Goal: Task Accomplishment & Management: Manage account settings

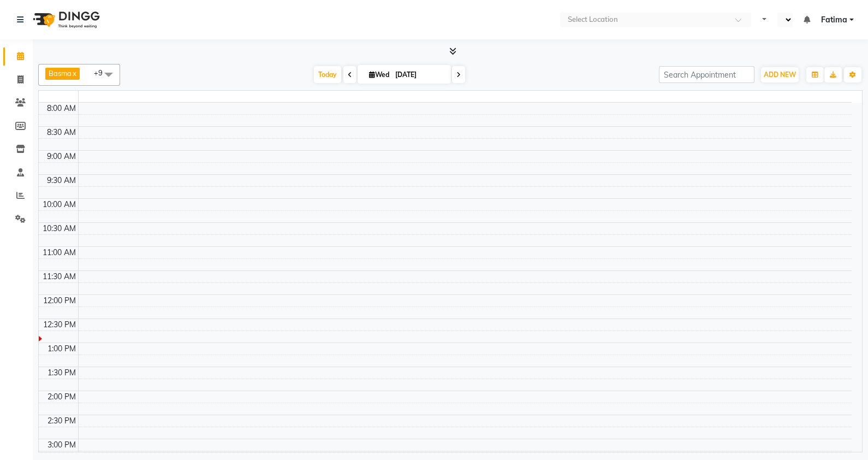
select select "en"
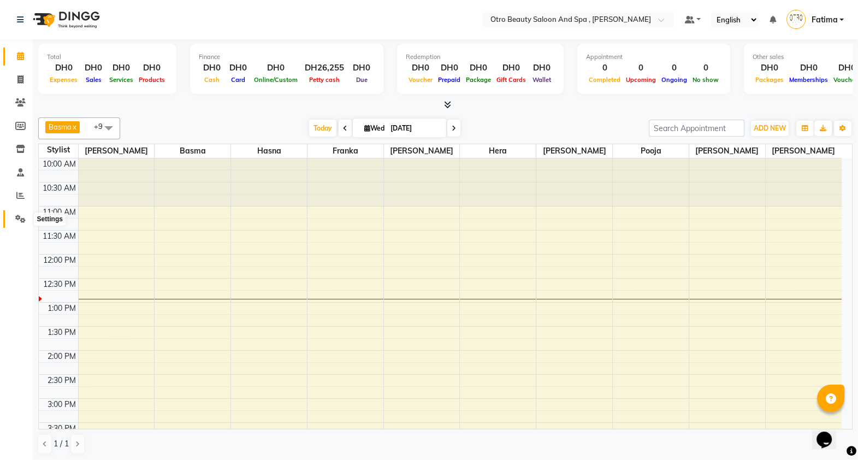
click at [19, 216] on icon at bounding box center [20, 219] width 10 height 8
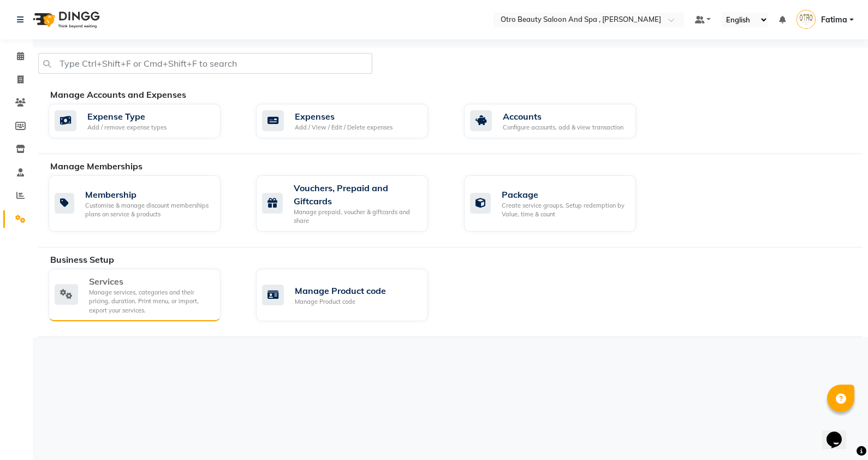
click at [135, 303] on div "Manage services, categories and their pricing, duration. Print menu, or import,…" at bounding box center [150, 301] width 123 height 27
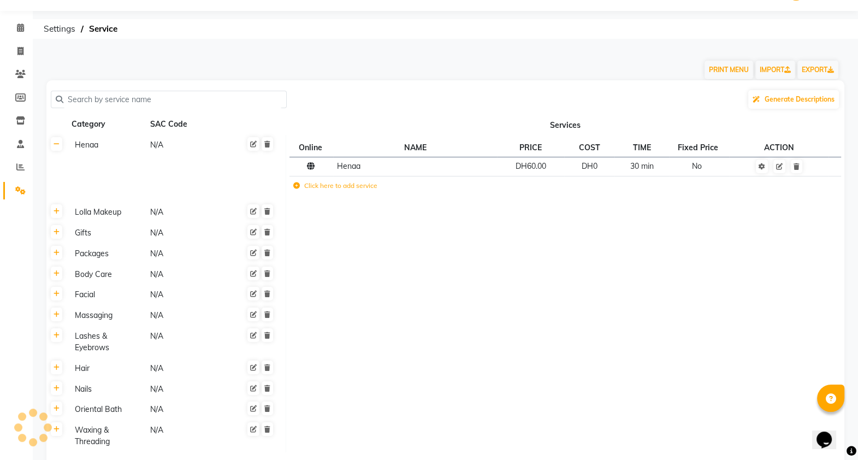
scroll to position [104, 0]
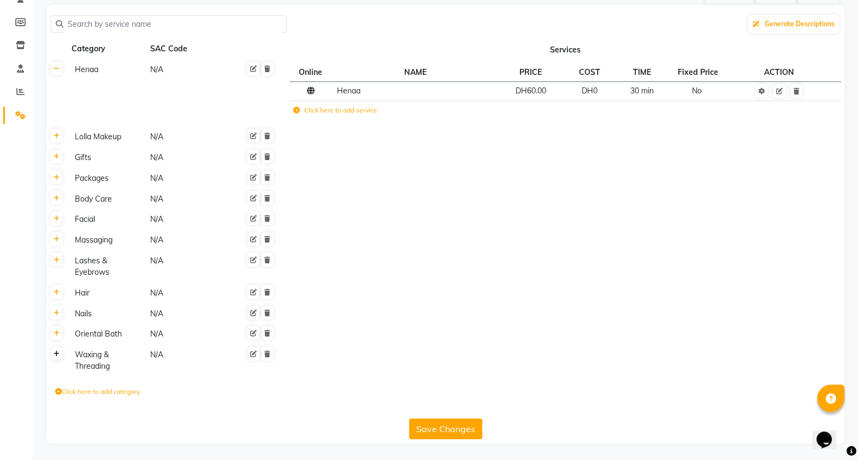
click at [54, 353] on icon at bounding box center [57, 354] width 6 height 7
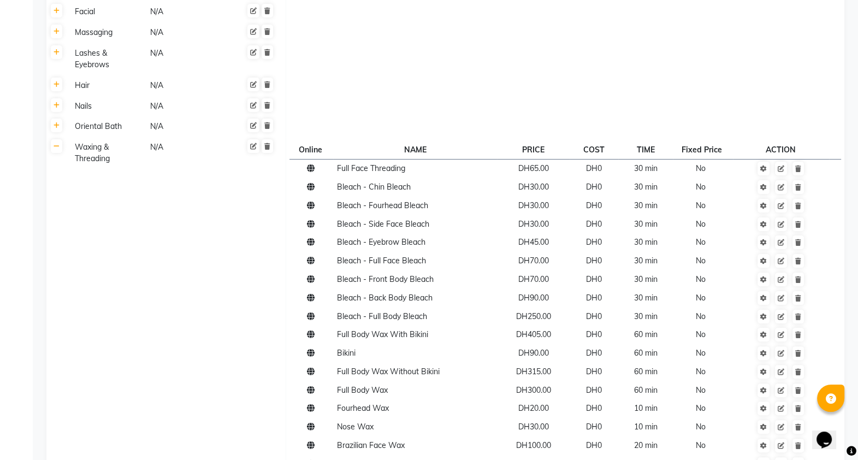
scroll to position [350, 0]
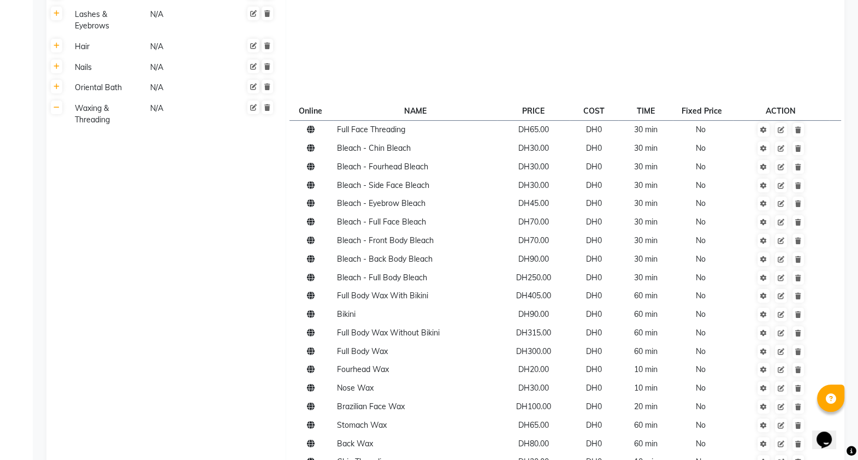
click at [782, 309] on td at bounding box center [781, 314] width 96 height 19
click at [785, 310] on td at bounding box center [781, 314] width 96 height 19
click at [782, 299] on icon at bounding box center [781, 296] width 7 height 7
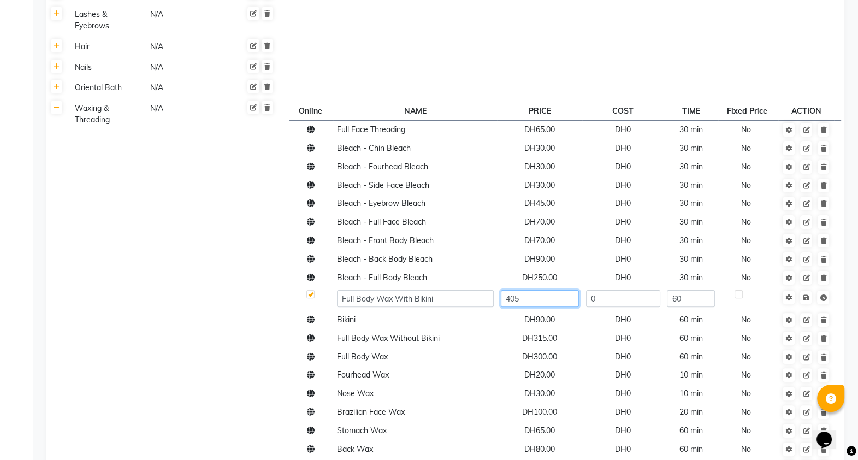
click at [544, 306] on input "405" at bounding box center [540, 298] width 78 height 17
type input "4"
type input "350"
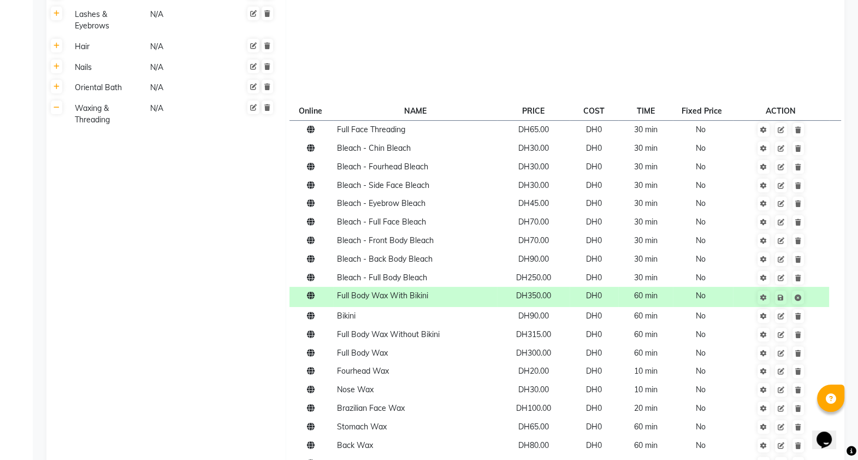
click at [810, 309] on tbody "Full Face Threading DH65.00 DH0 30 min No Bleach - Chin Bleach DH30.00 DH0 30 m…" at bounding box center [564, 390] width 551 height 541
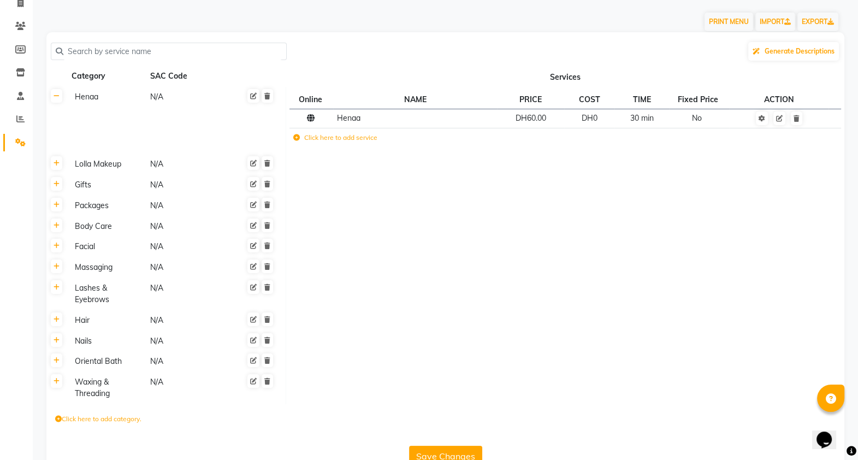
scroll to position [104, 0]
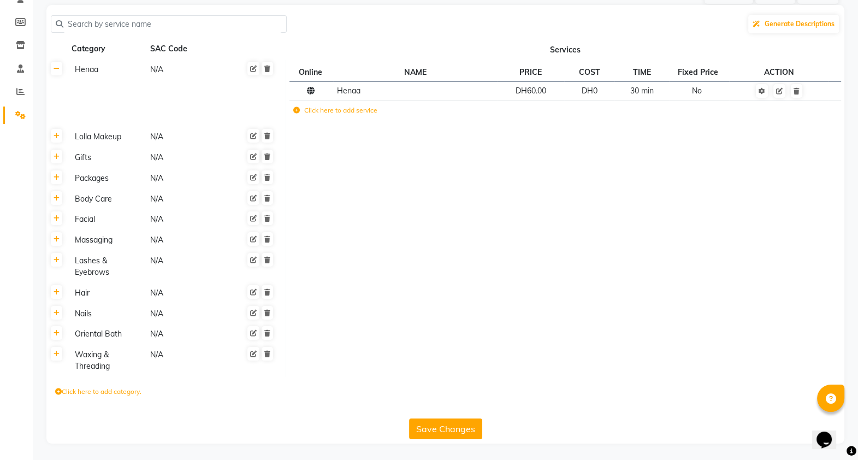
click at [60, 367] on th at bounding box center [56, 361] width 21 height 32
click at [55, 356] on icon at bounding box center [57, 354] width 6 height 7
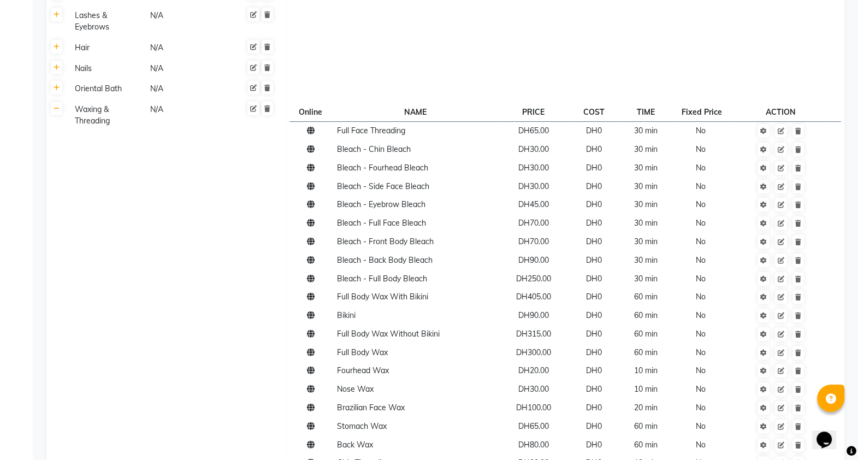
scroll to position [353, 0]
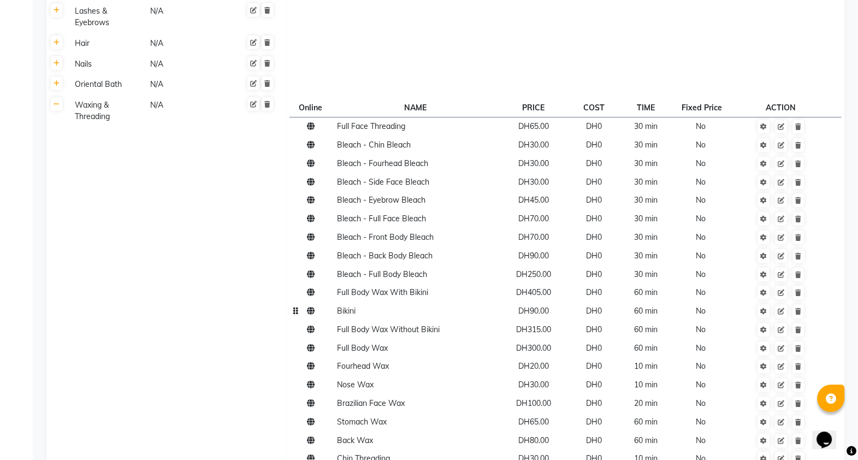
click at [784, 303] on td at bounding box center [781, 311] width 96 height 19
click at [784, 298] on link at bounding box center [781, 293] width 12 height 14
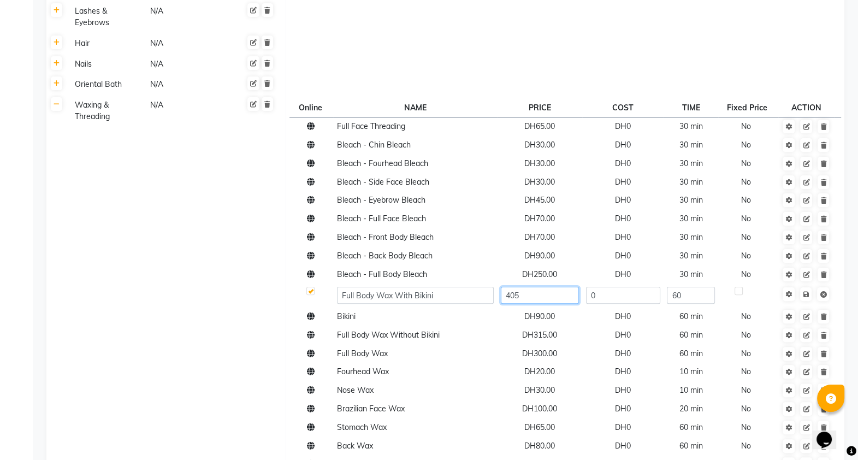
click at [540, 301] on input "405" at bounding box center [540, 295] width 78 height 17
type input "4"
type input "350"
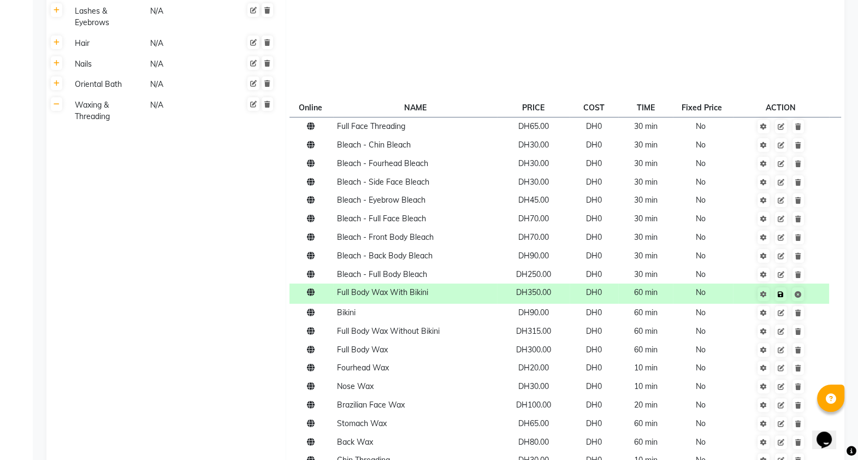
click at [806, 301] on td "Save" at bounding box center [781, 293] width 96 height 20
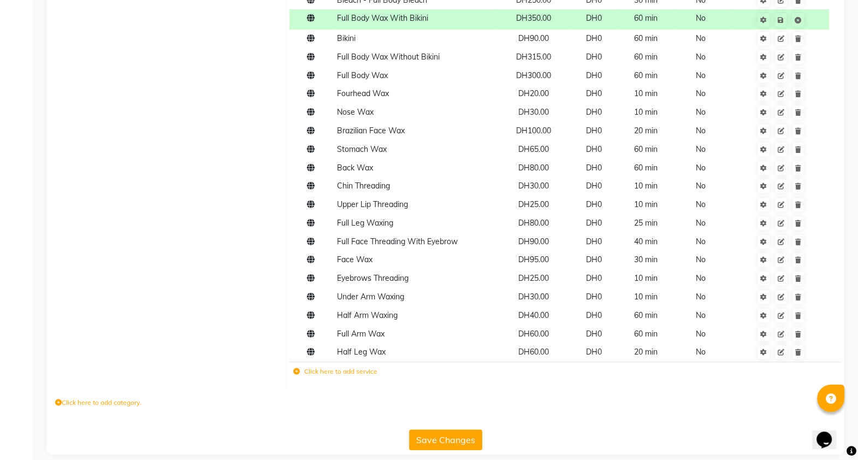
scroll to position [644, 0]
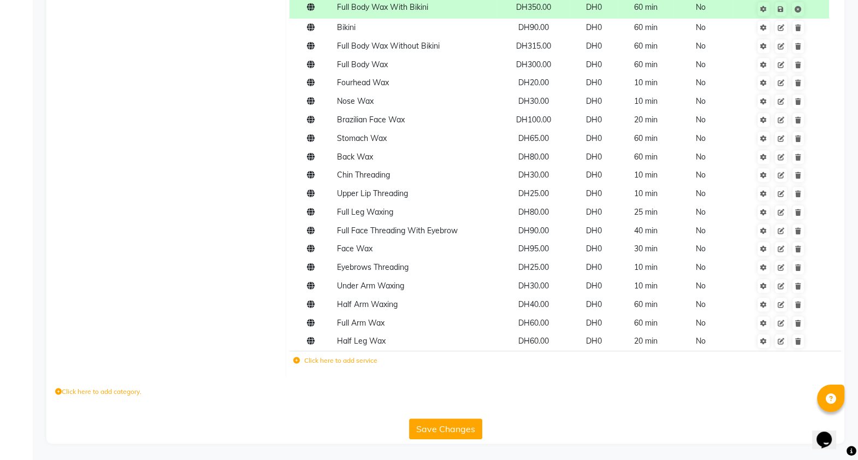
click at [446, 427] on button "Save Changes" at bounding box center [445, 428] width 73 height 21
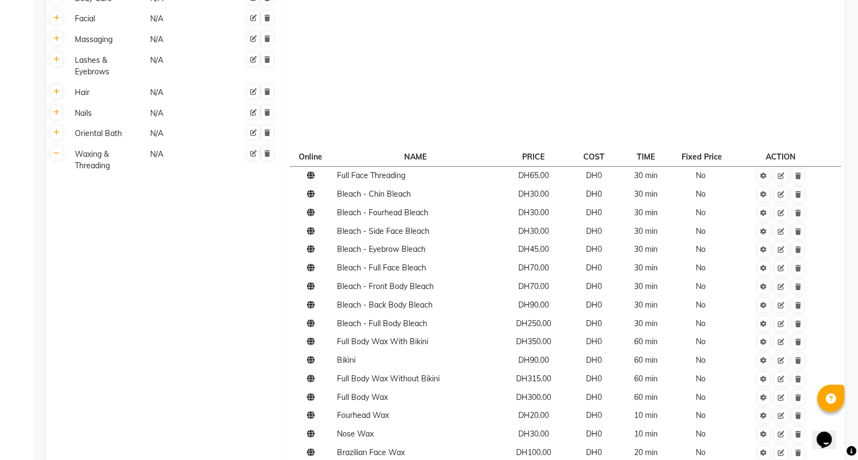
scroll to position [303, 0]
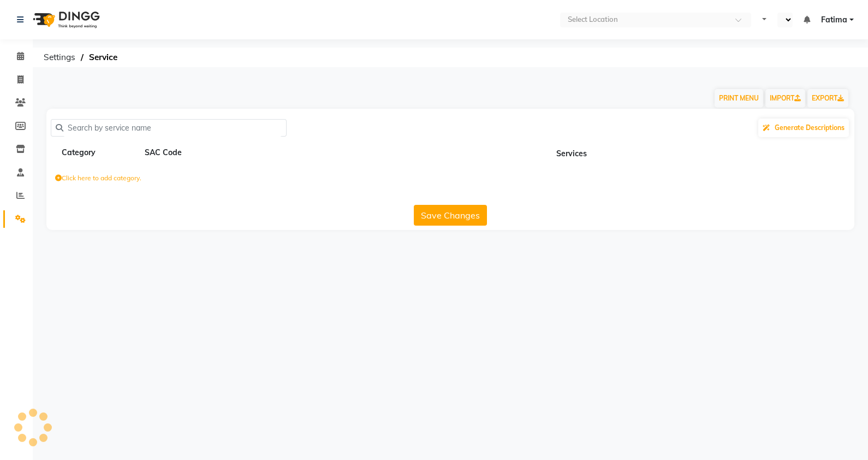
select select "en"
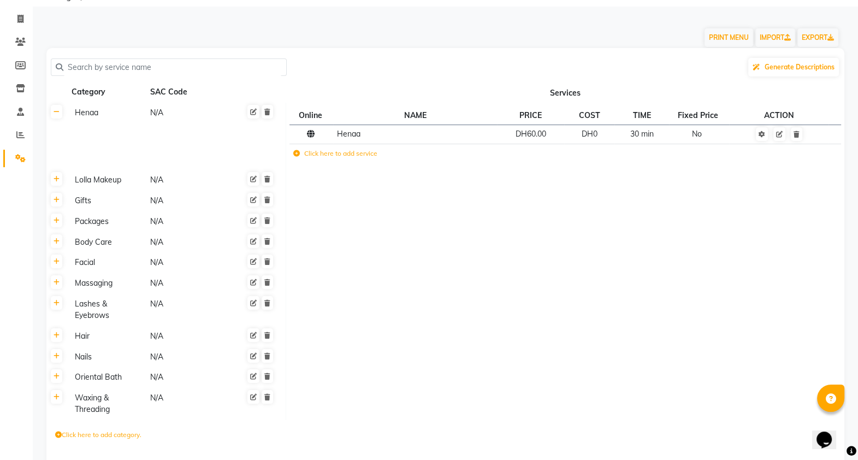
scroll to position [104, 0]
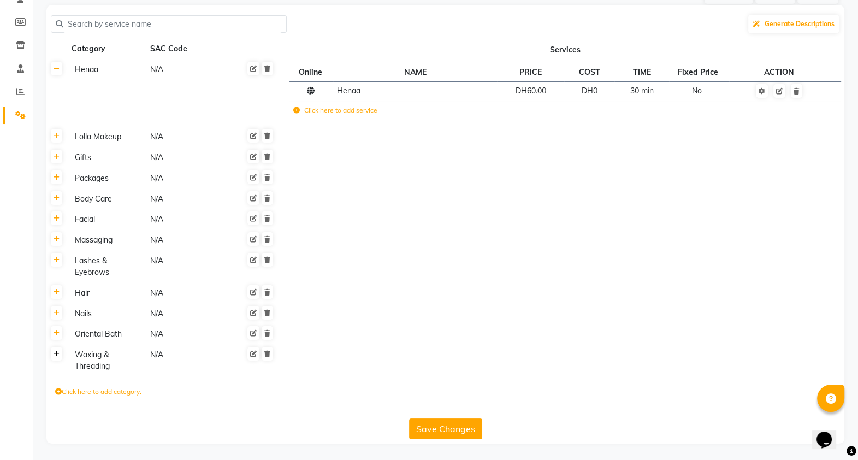
click at [56, 359] on link at bounding box center [56, 354] width 11 height 14
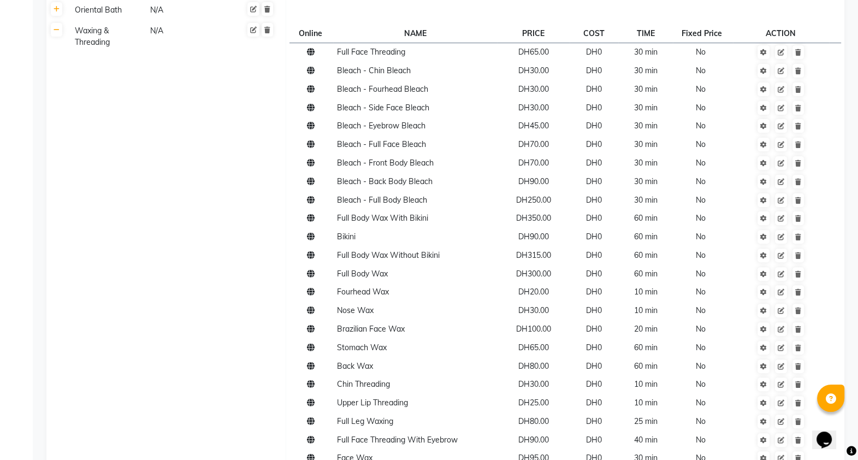
scroll to position [431, 0]
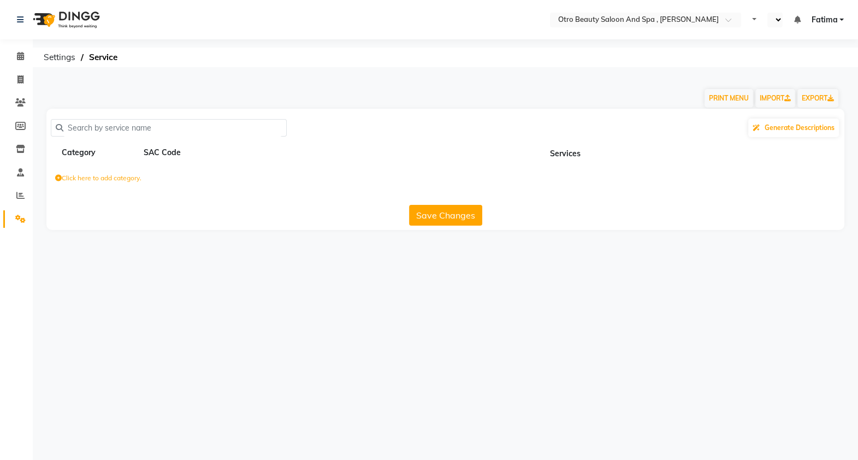
select select "en"
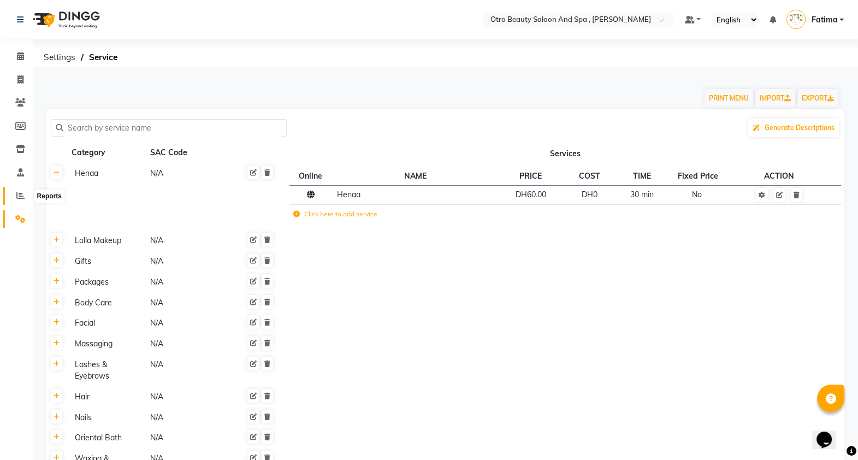
click at [22, 193] on icon at bounding box center [20, 195] width 8 height 8
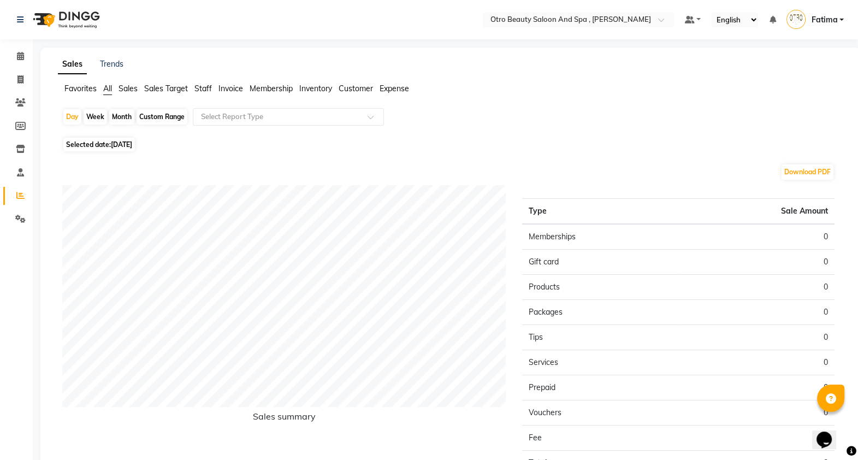
click at [106, 144] on span "Selected date: 03-09-2025" at bounding box center [99, 145] width 72 height 14
select select "9"
select select "2025"
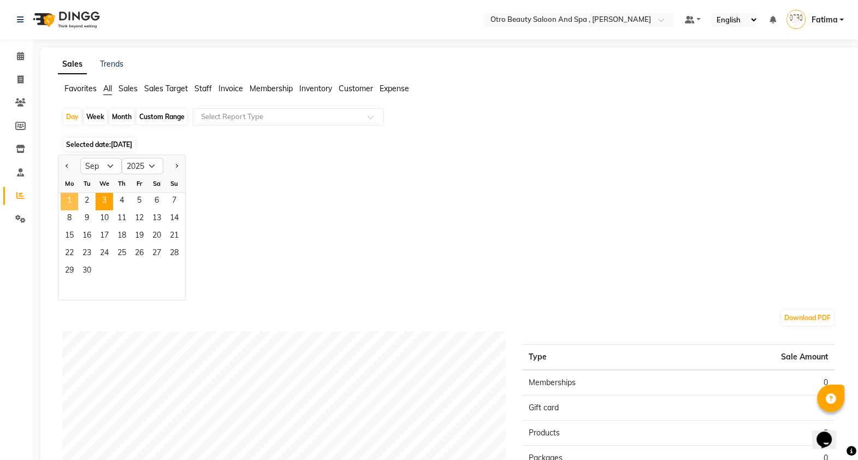
click at [68, 200] on span "1" at bounding box center [69, 201] width 17 height 17
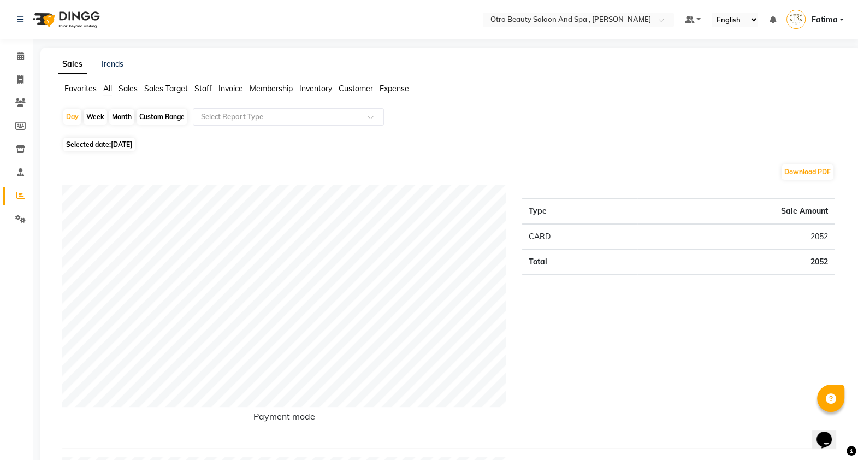
click at [93, 141] on span "Selected date: 01-09-2025" at bounding box center [99, 145] width 72 height 14
select select "9"
select select "2025"
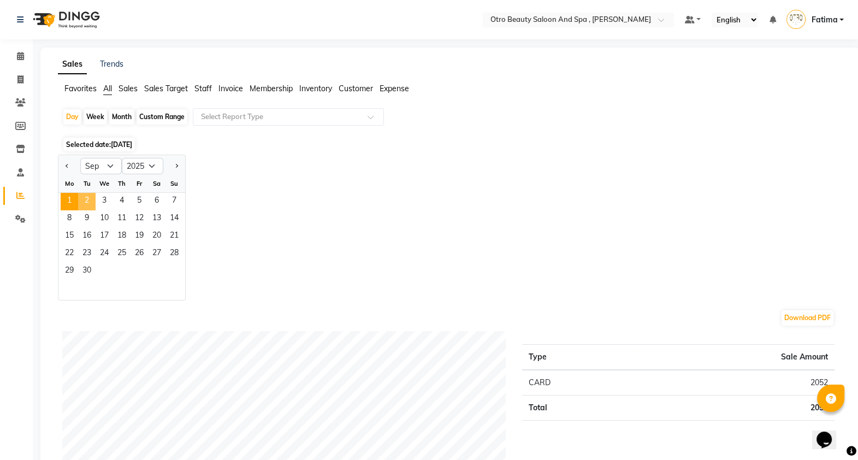
click at [82, 198] on span "2" at bounding box center [86, 201] width 17 height 17
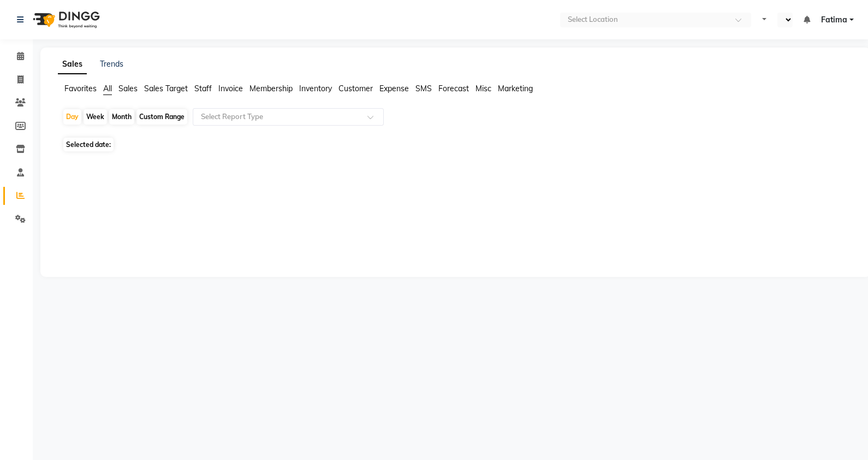
select select "en"
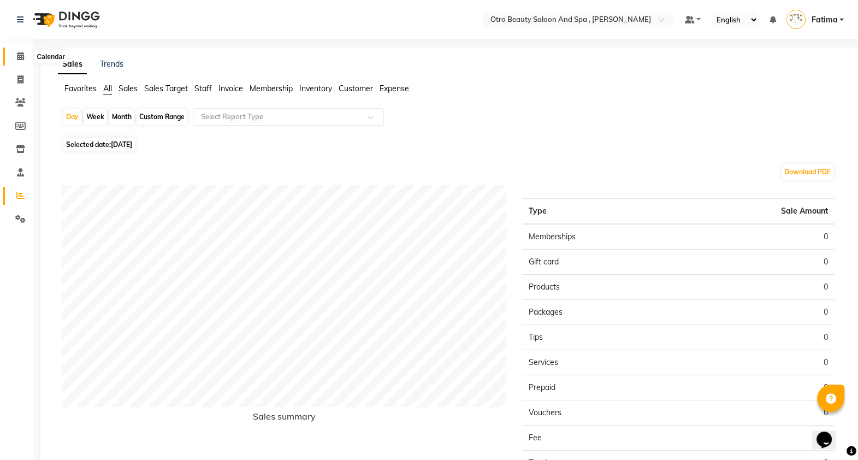
click at [20, 56] on icon at bounding box center [20, 56] width 7 height 8
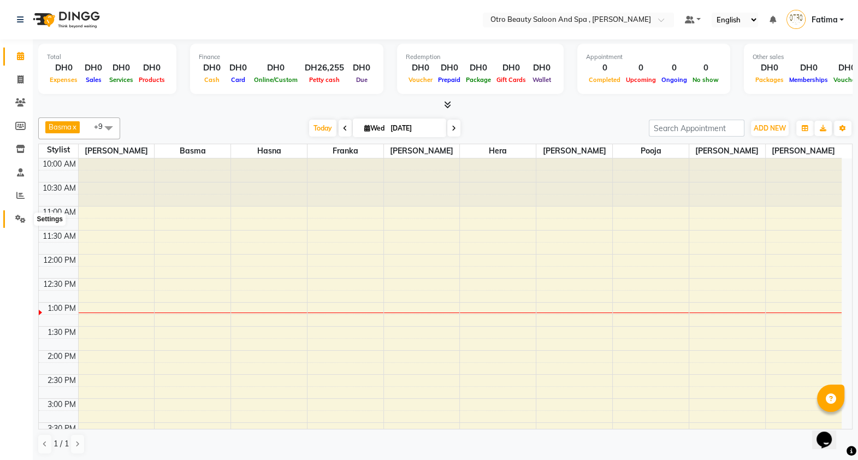
click at [16, 215] on icon at bounding box center [20, 219] width 10 height 8
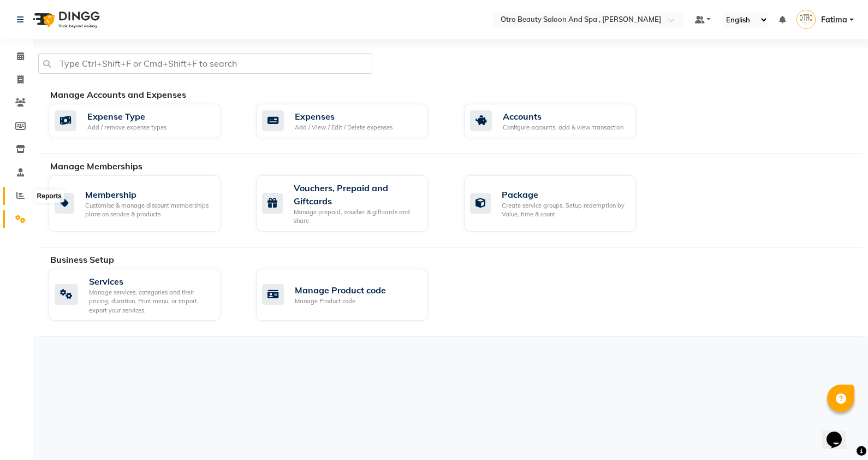
click at [18, 194] on icon at bounding box center [20, 195] width 8 height 8
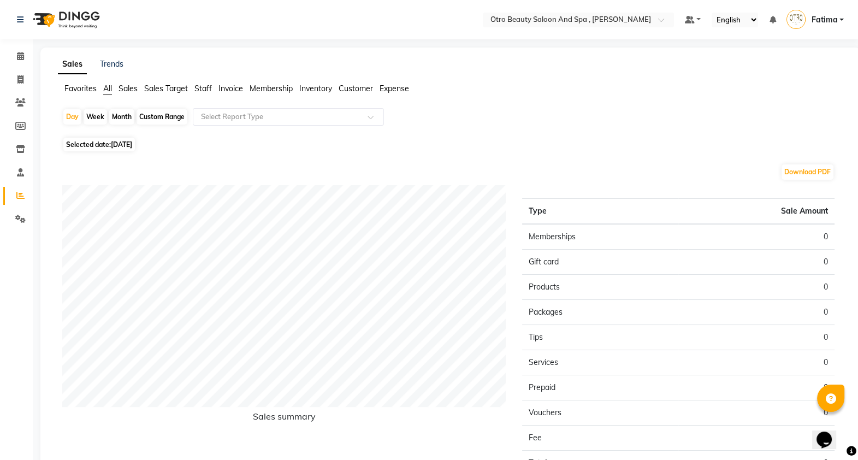
click at [123, 114] on div "Month" at bounding box center [121, 116] width 25 height 15
select select "9"
select select "2025"
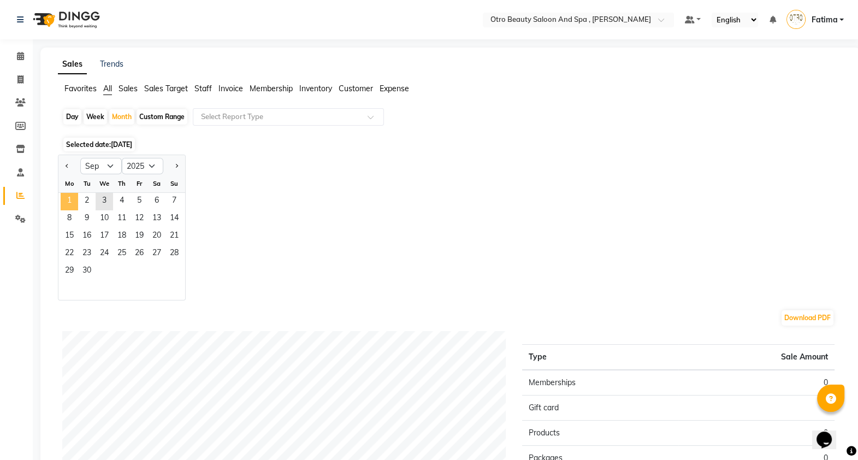
click at [72, 197] on span "1" at bounding box center [69, 201] width 17 height 17
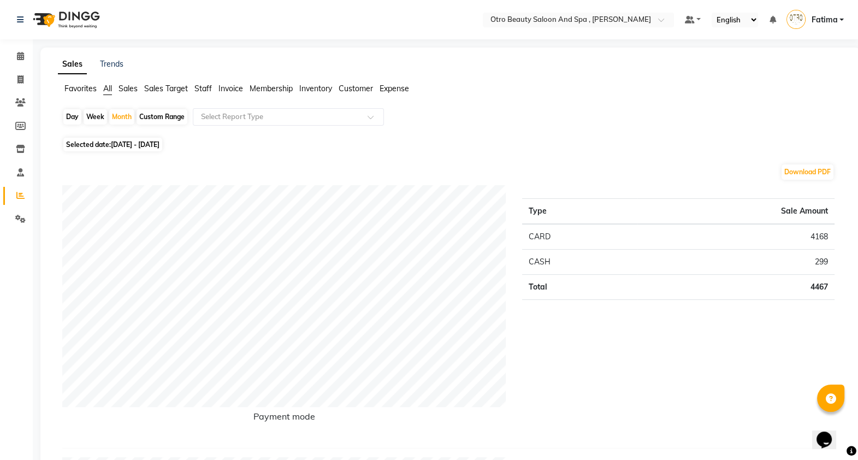
click at [74, 114] on div "Day" at bounding box center [72, 116] width 18 height 15
select select "9"
select select "2025"
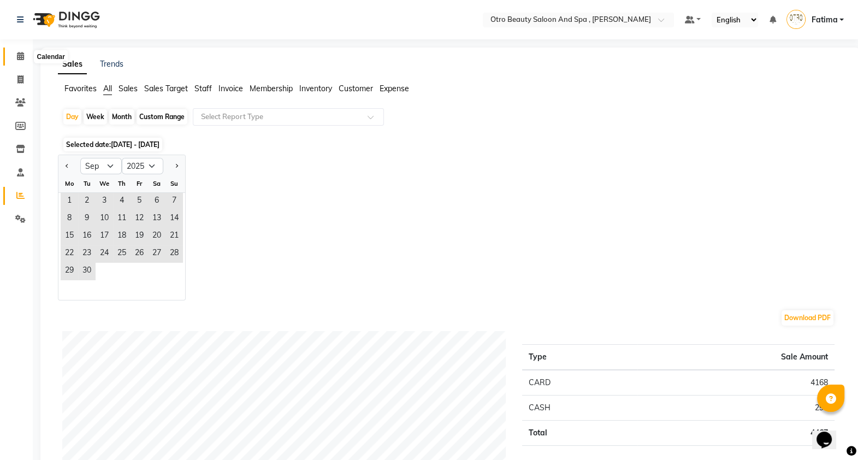
click at [15, 52] on span at bounding box center [20, 56] width 19 height 13
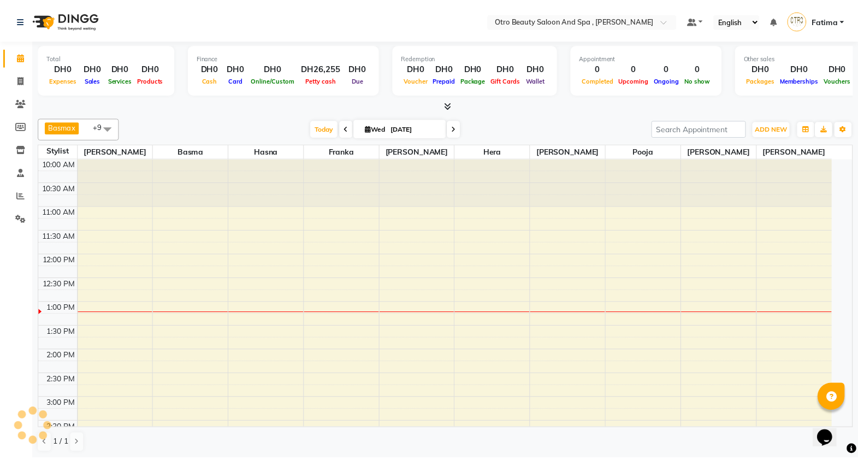
scroll to position [144, 0]
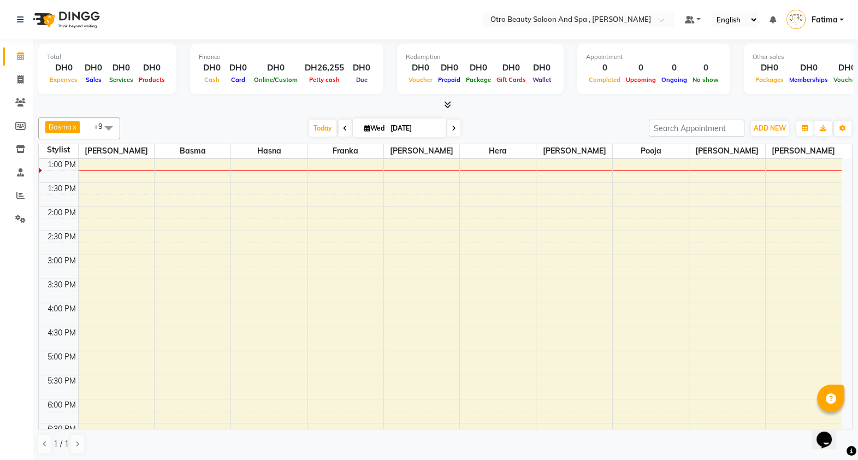
click at [3, 48] on link "Calendar" at bounding box center [16, 57] width 26 height 18
